Goal: Transaction & Acquisition: Purchase product/service

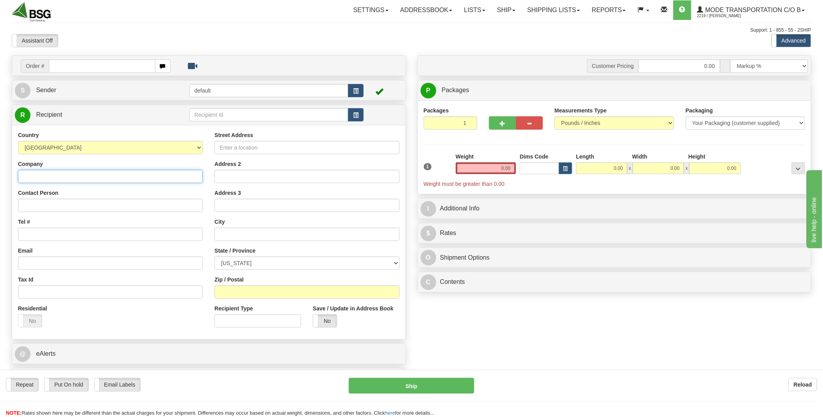
click at [110, 175] on input "Company" at bounding box center [110, 176] width 185 height 13
paste input "Ruse Brewing"
type input "Ruse Brewing"
type input "Shaun Kalis"
type input "4784 SE 17th Ave STE 100"
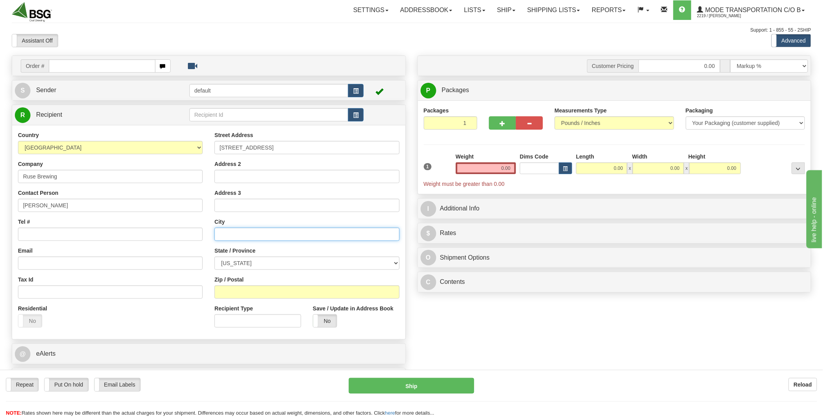
type input "Portland"
select select "OR"
type input "97202"
type input "Ruse Brewing"
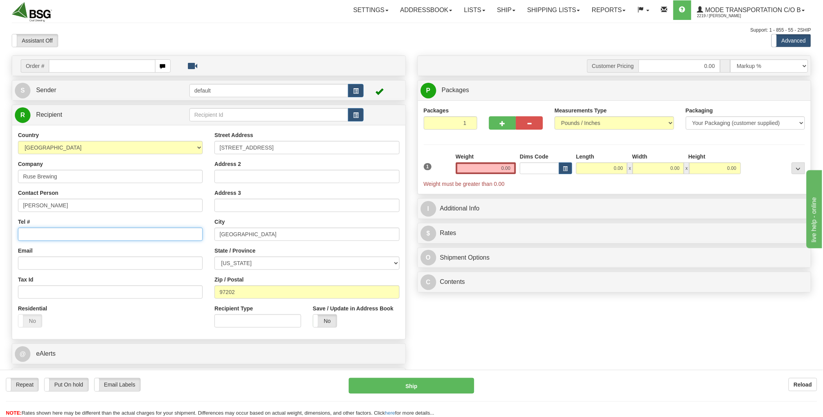
paste input "503-662-8325"
type input "503-662-8325"
drag, startPoint x: 494, startPoint y: 168, endPoint x: 546, endPoint y: 161, distance: 51.7
click at [546, 161] on div "1 Weight 0.00 Dims Code 0.00" at bounding box center [615, 170] width 386 height 35
type input "48.00"
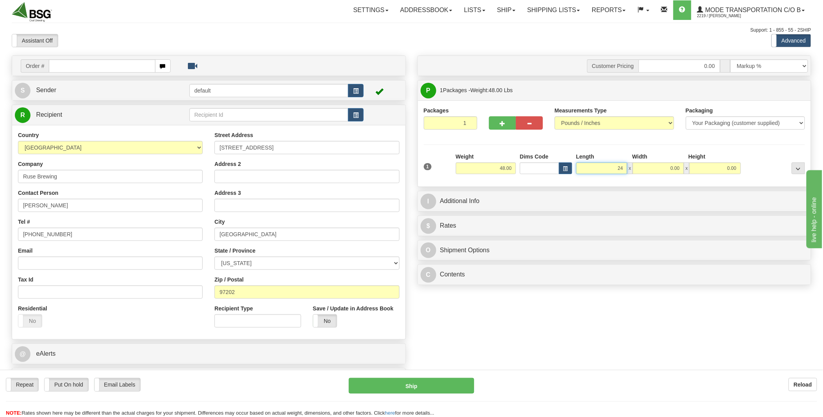
type input "24.00"
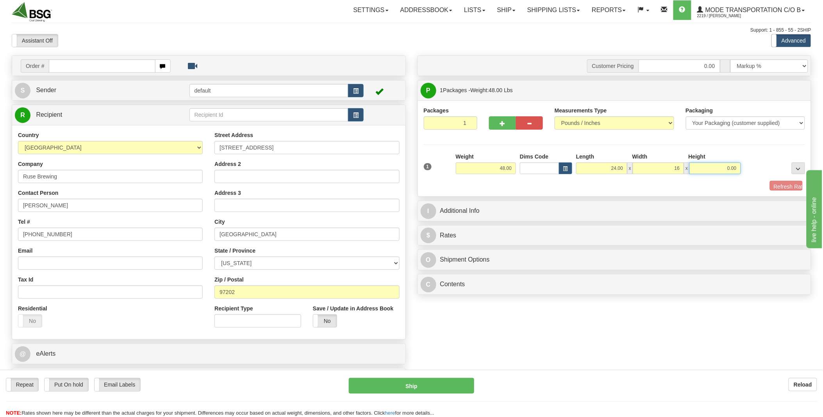
type input "16.00"
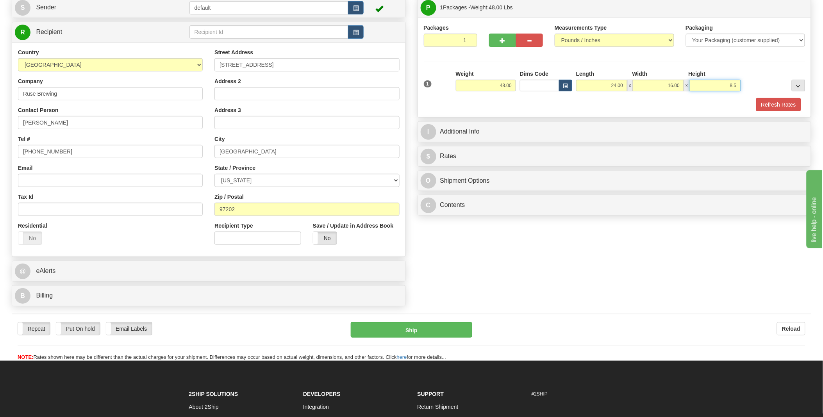
scroll to position [87, 0]
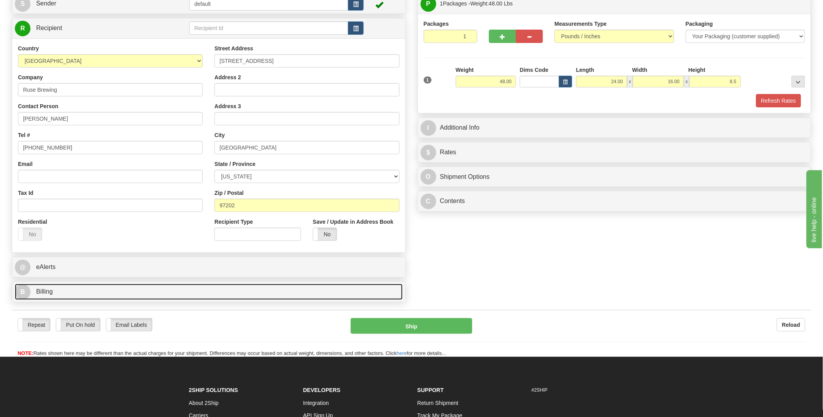
type input "8.50"
click at [120, 295] on link "B Billing" at bounding box center [209, 292] width 388 height 16
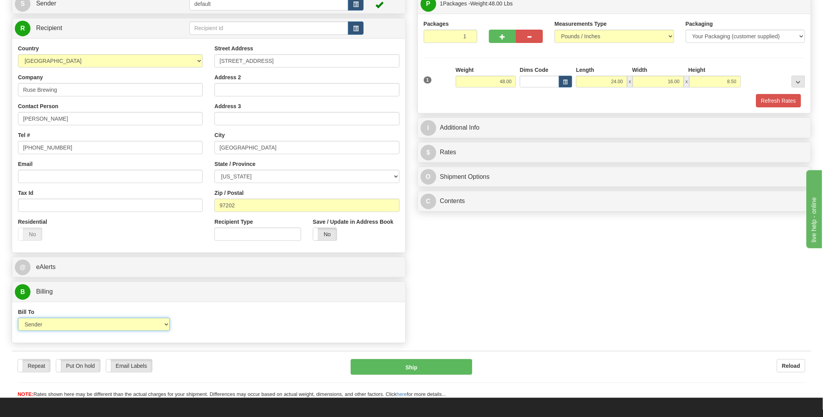
click at [61, 322] on select "Sender Recipient Third Party Collect" at bounding box center [94, 324] width 152 height 13
select select "3"
click at [18, 319] on select "Sender Recipient Third Party Collect" at bounding box center [94, 324] width 152 height 13
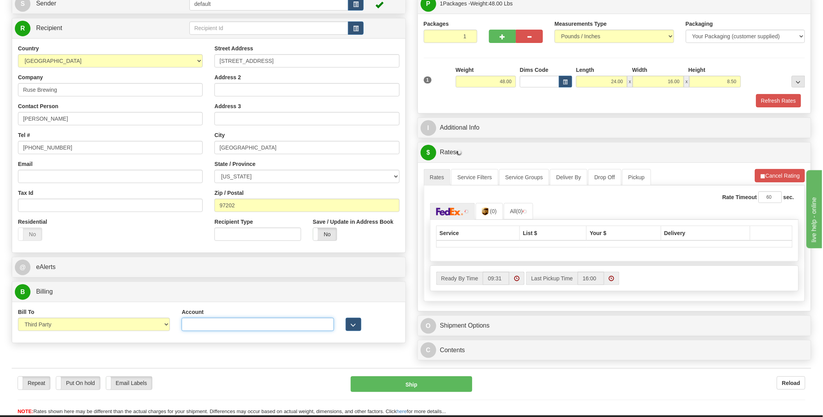
click at [221, 322] on input "Account" at bounding box center [258, 324] width 152 height 13
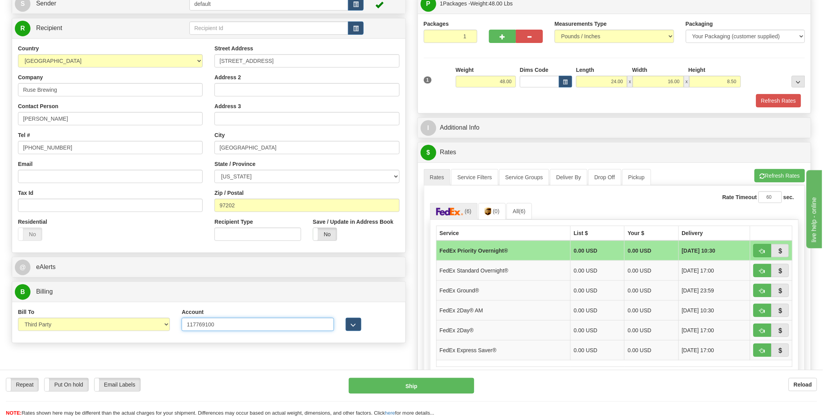
type input "117769100"
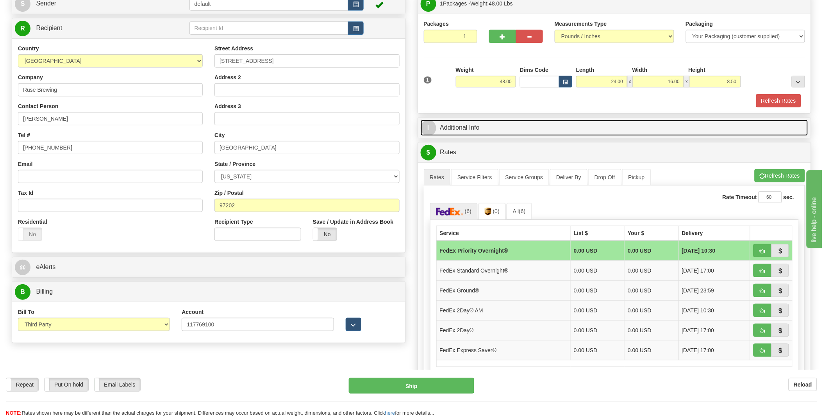
click at [587, 131] on link "I Additional Info" at bounding box center [615, 128] width 388 height 16
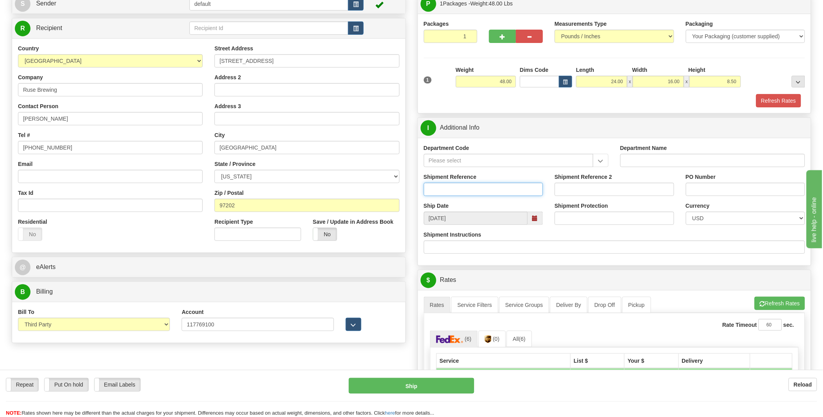
drag, startPoint x: 473, startPoint y: 188, endPoint x: 476, endPoint y: 193, distance: 6.1
click at [473, 188] on input "Shipment Reference" at bounding box center [484, 189] width 120 height 13
type input "VGF Product / Shane Dale"
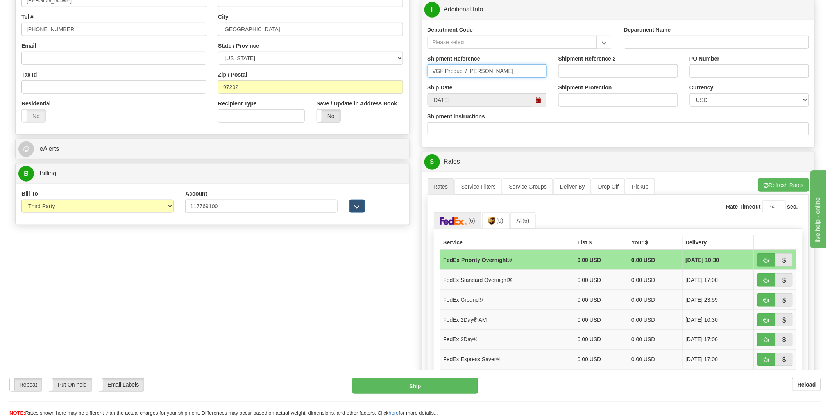
scroll to position [217, 0]
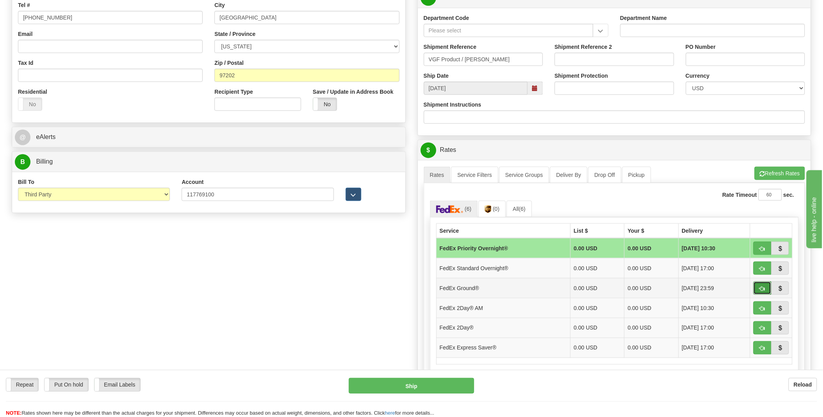
click at [769, 284] on button "button" at bounding box center [763, 288] width 18 height 13
type input "92"
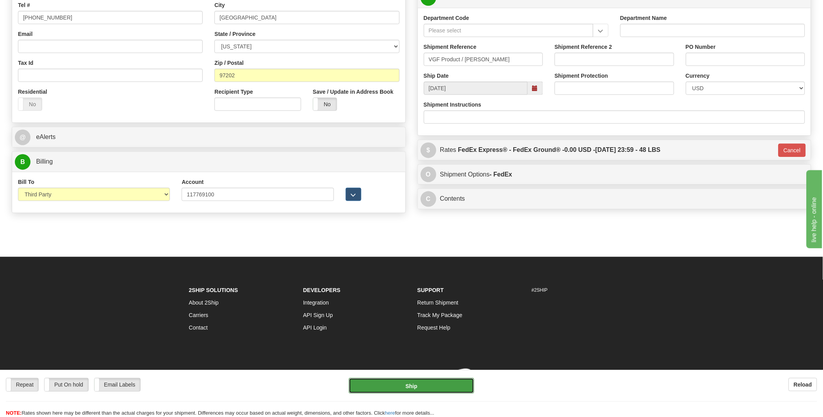
click at [438, 385] on button "Ship" at bounding box center [411, 386] width 125 height 16
